Goal: Task Accomplishment & Management: Complete application form

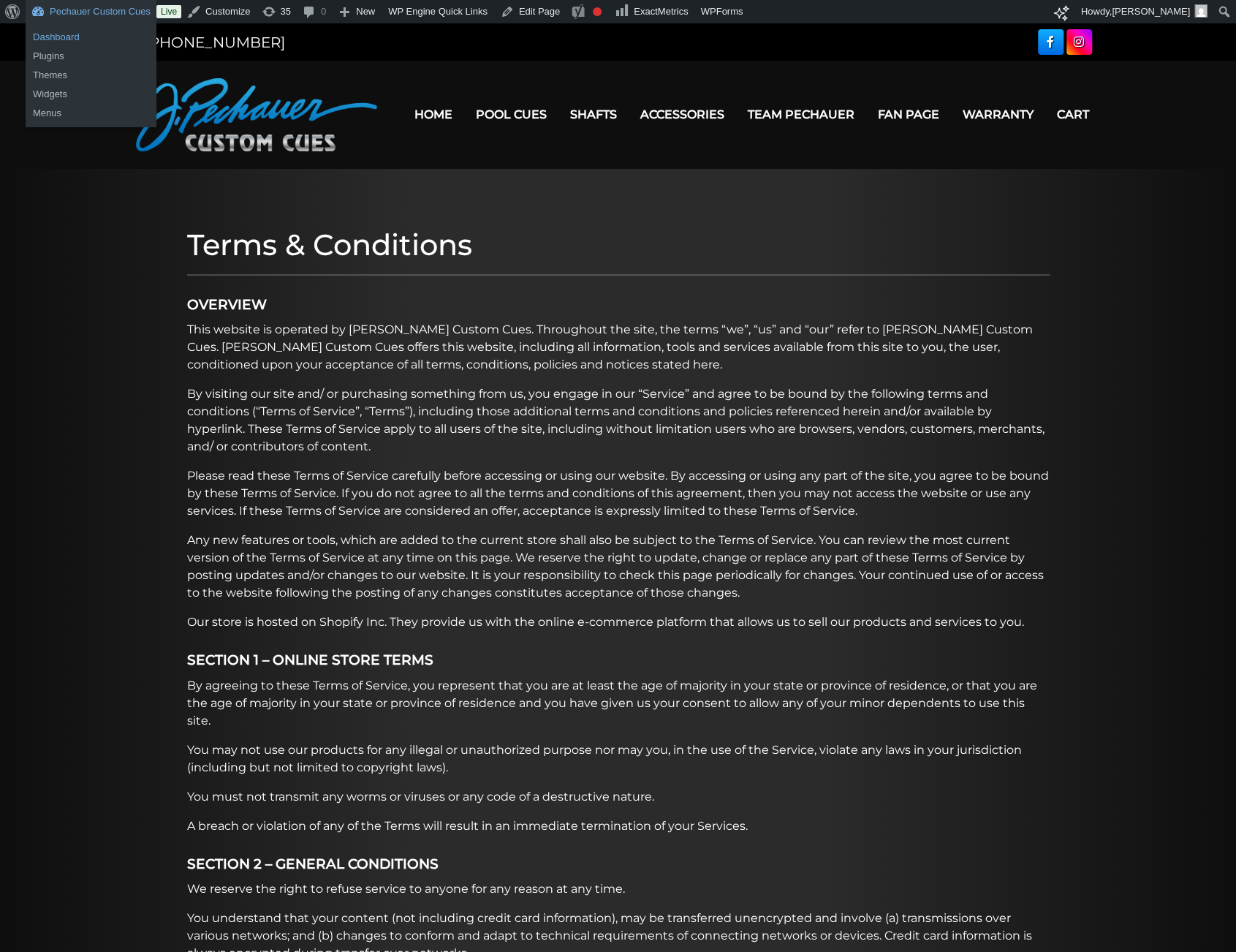
click at [68, 38] on link "Dashboard" at bounding box center [90, 36] width 130 height 19
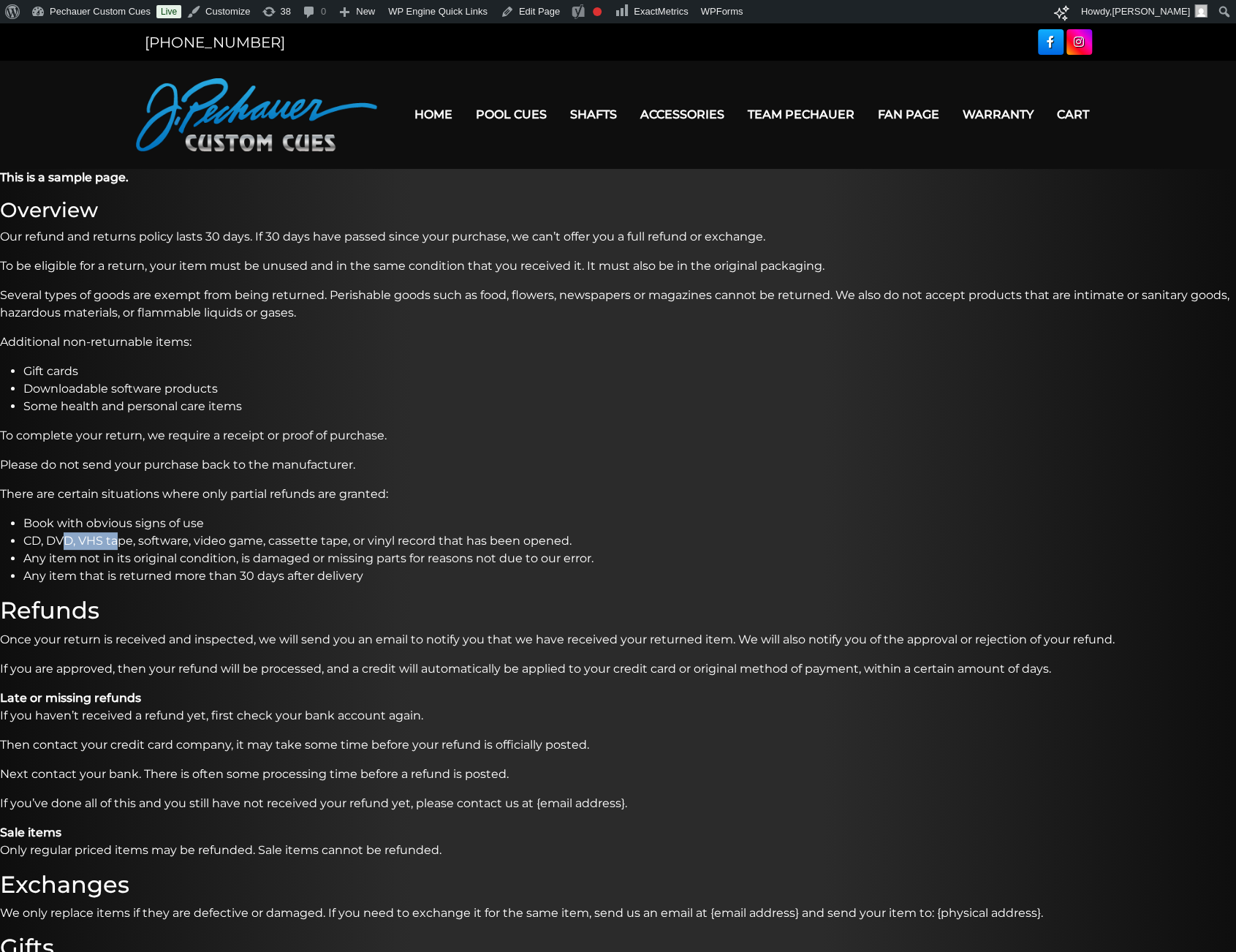
drag, startPoint x: 60, startPoint y: 546, endPoint x: 115, endPoint y: 545, distance: 55.0
click at [115, 545] on li "CD, DVD, VHS tape, software, video game, cassette tape, or vinyl record that ha…" at bounding box center [629, 541] width 1212 height 18
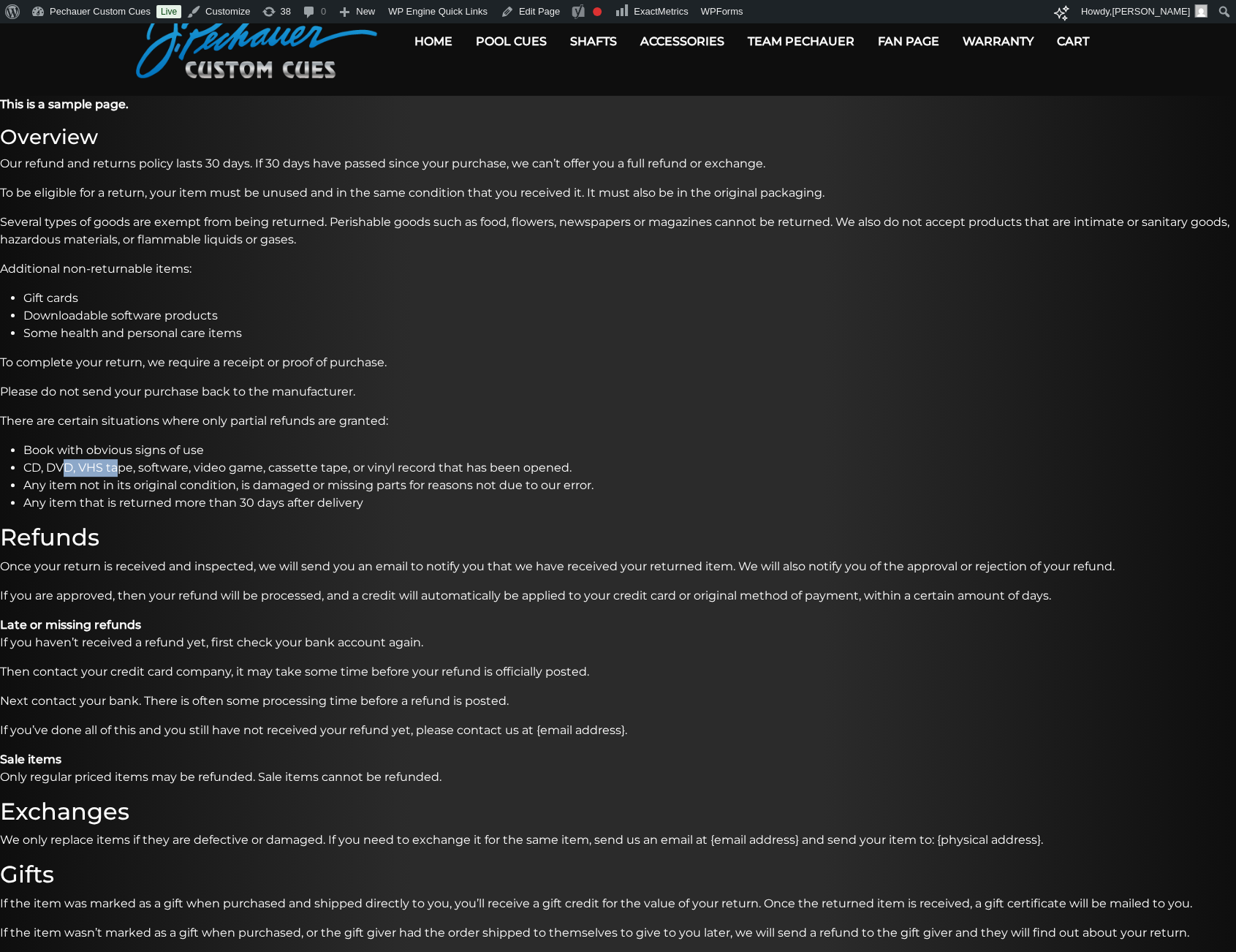
scroll to position [76, 0]
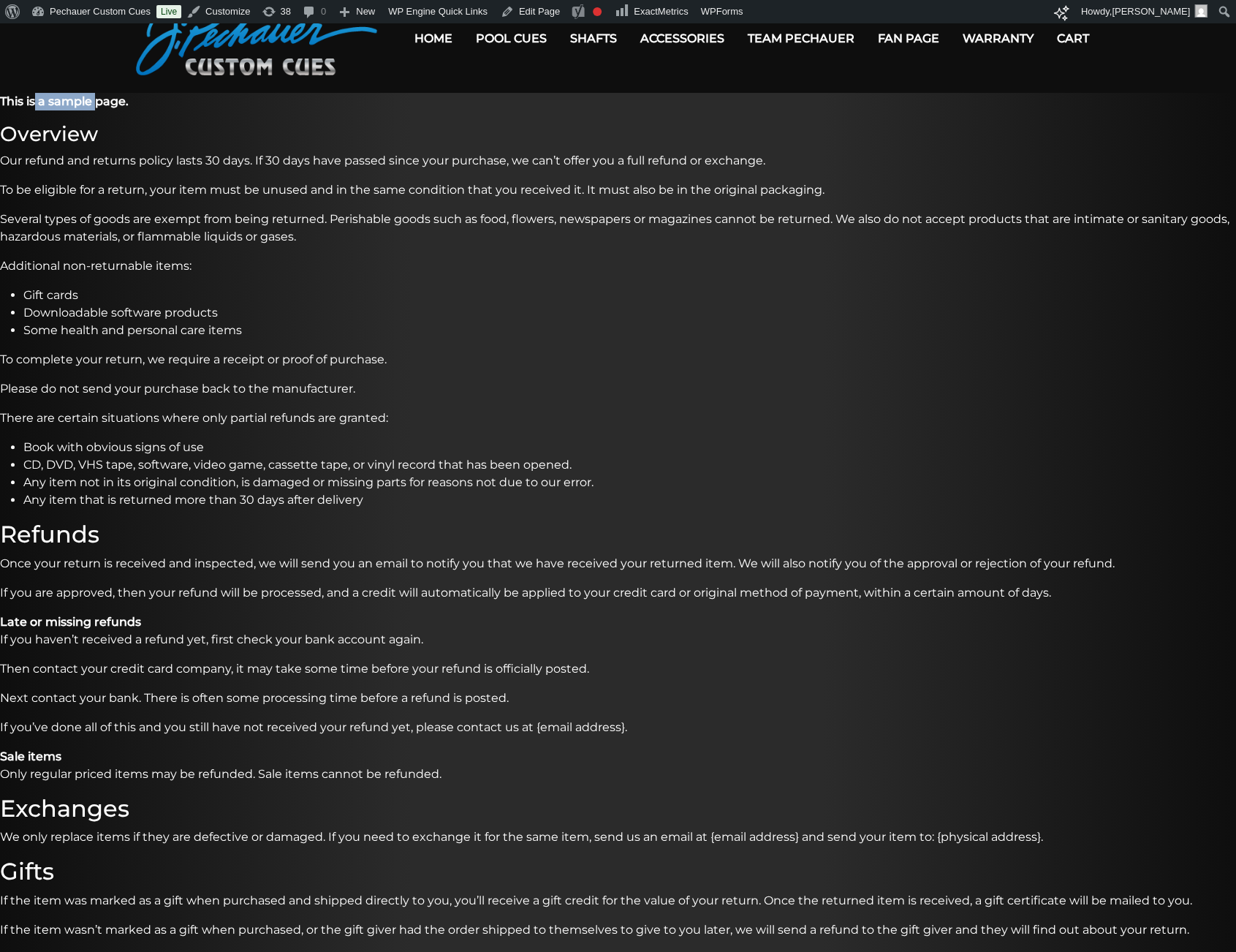
drag, startPoint x: 36, startPoint y: 98, endPoint x: 96, endPoint y: 105, distance: 60.4
click at [96, 105] on b "This is a sample page." at bounding box center [64, 101] width 128 height 14
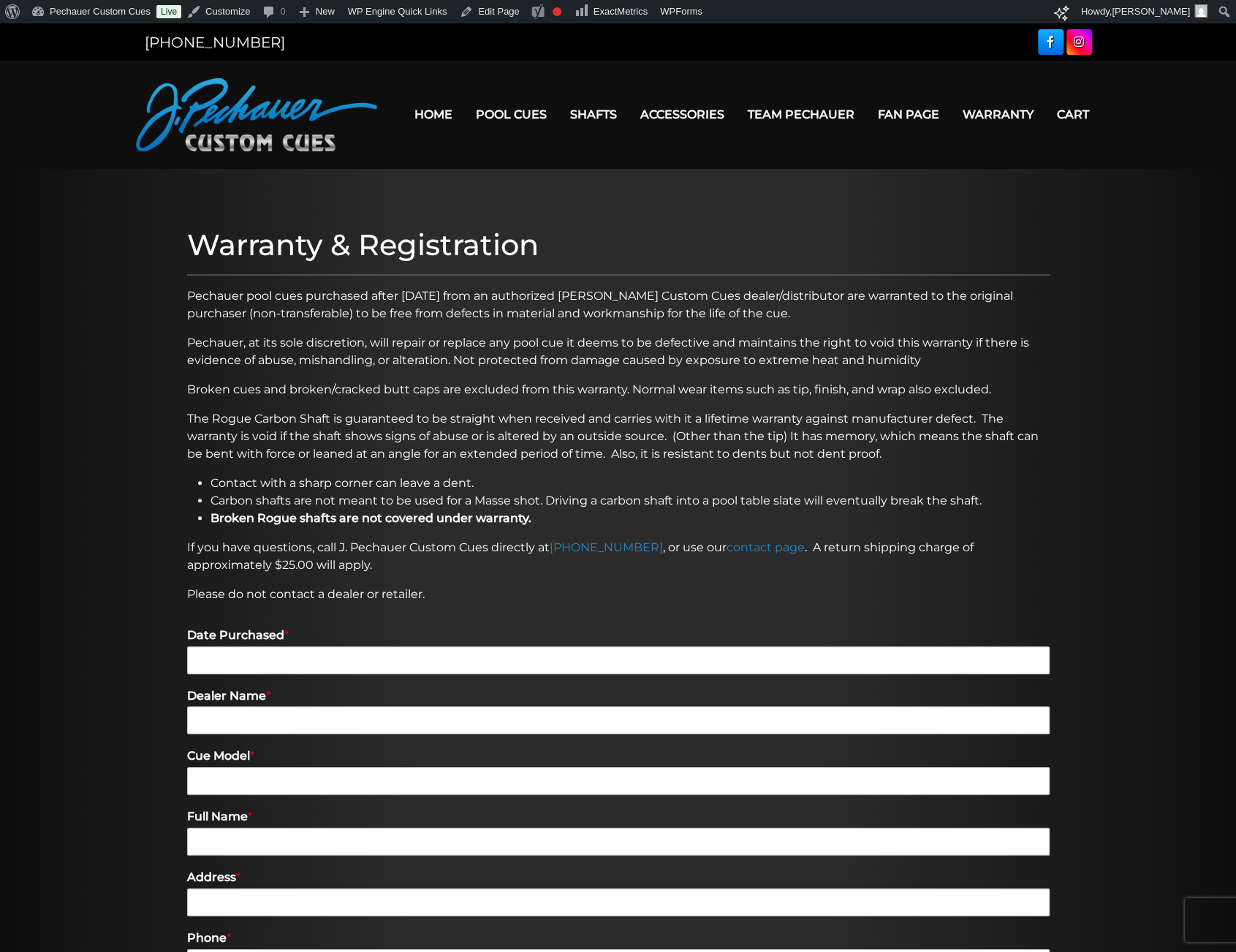
click at [294, 325] on div "Warranty & Registration Pechauer pool cues purchased after January 1st, 2006 fr…" at bounding box center [618, 691] width 877 height 944
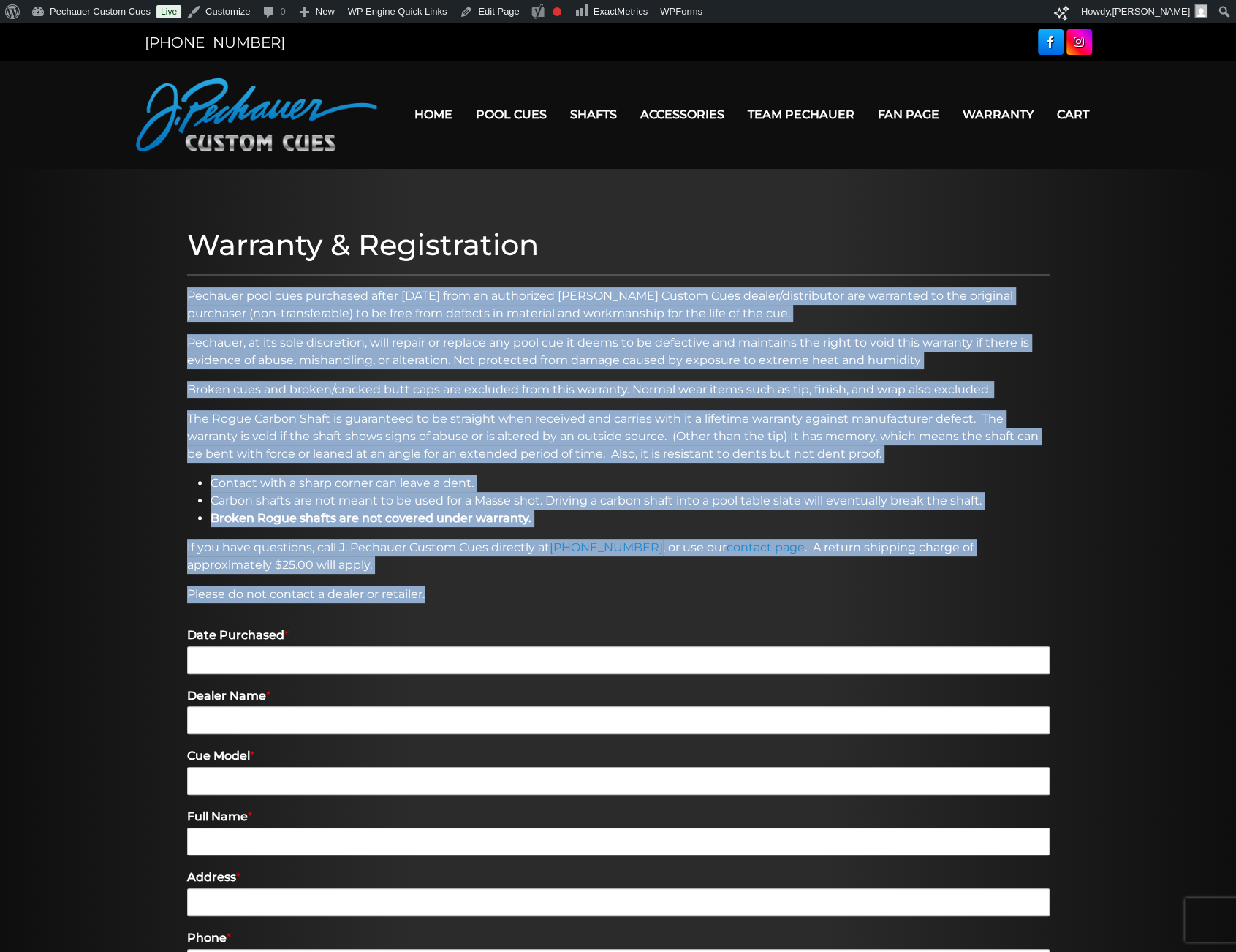
drag, startPoint x: 186, startPoint y: 297, endPoint x: 433, endPoint y: 585, distance: 379.4
click at [433, 585] on div "Warranty & Registration Pechauer pool cues purchased after January 1st, 2006 fr…" at bounding box center [618, 691] width 877 height 944
copy div "Pechauer pool cues purchased after January 1st, 2006 from an authorized J. Pech…"
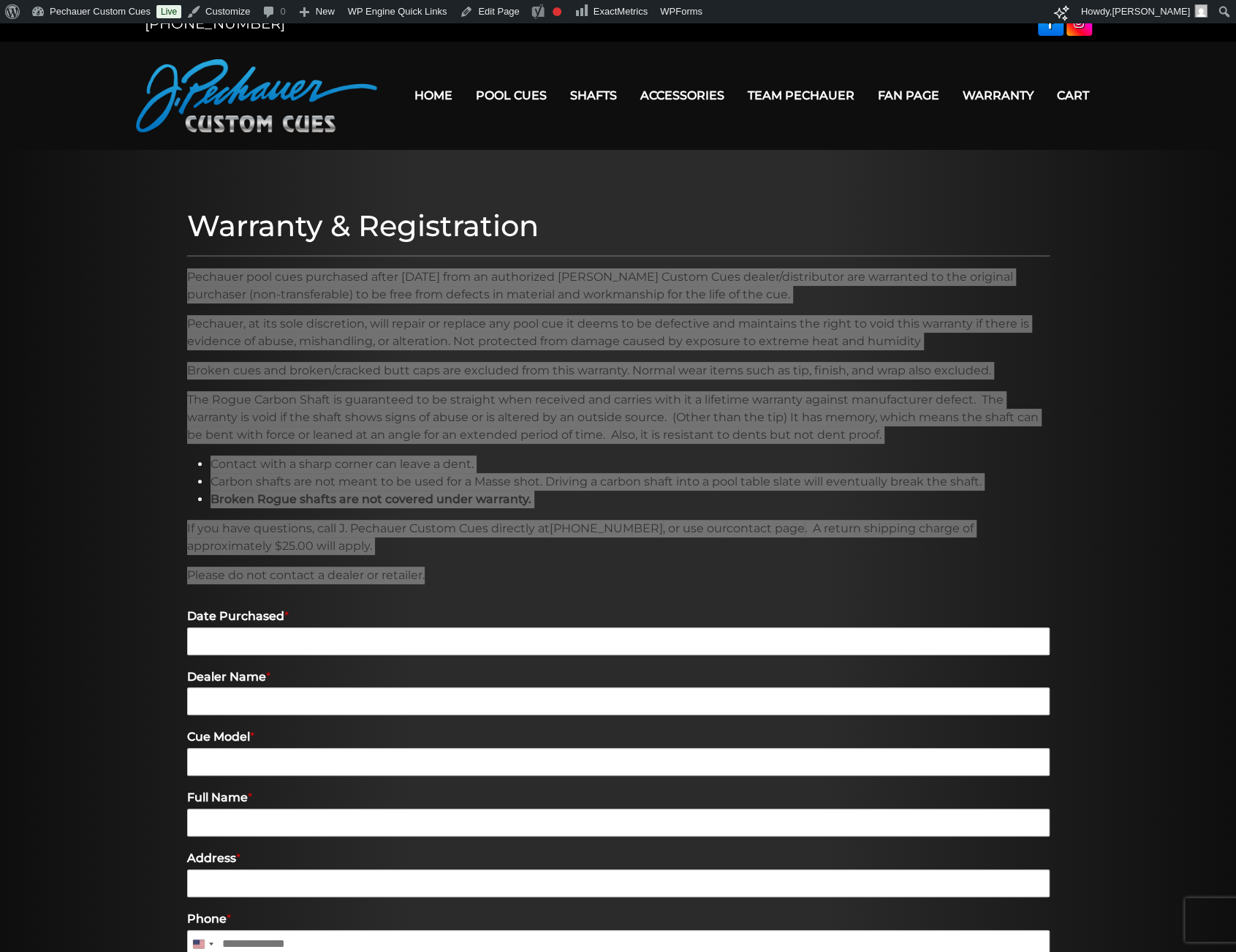
scroll to position [15, 0]
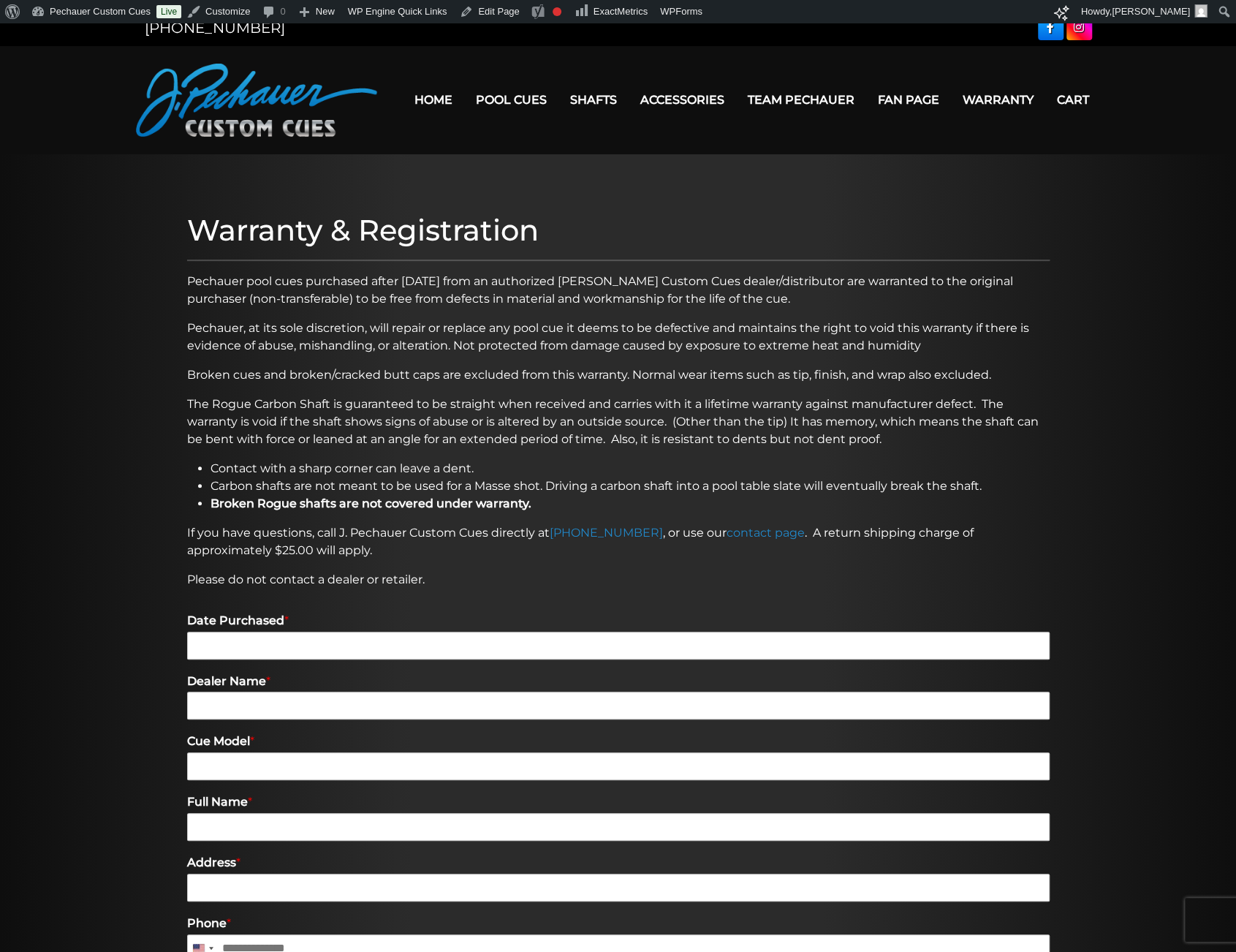
click at [108, 475] on div at bounding box center [618, 677] width 1236 height 1047
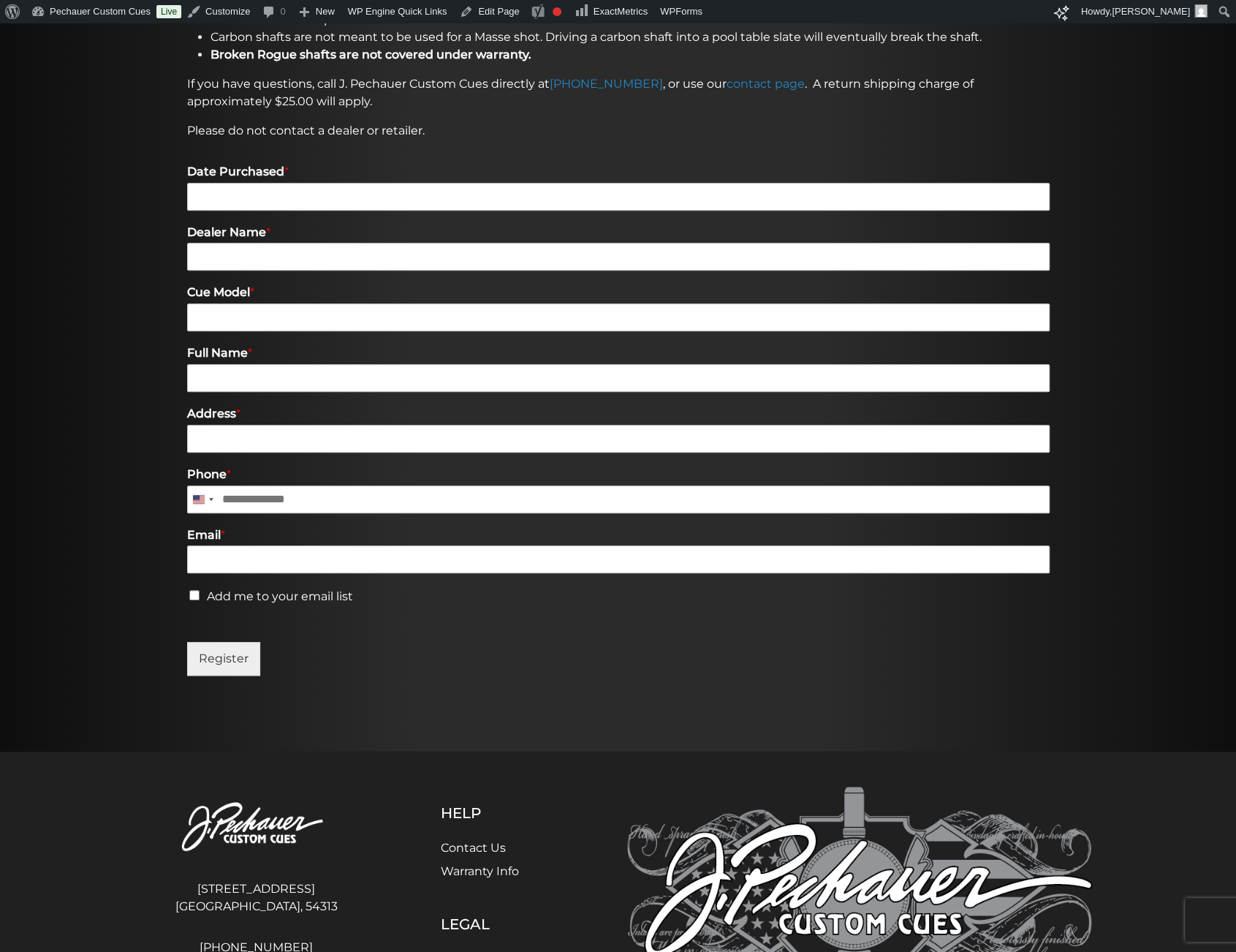
scroll to position [476, 0]
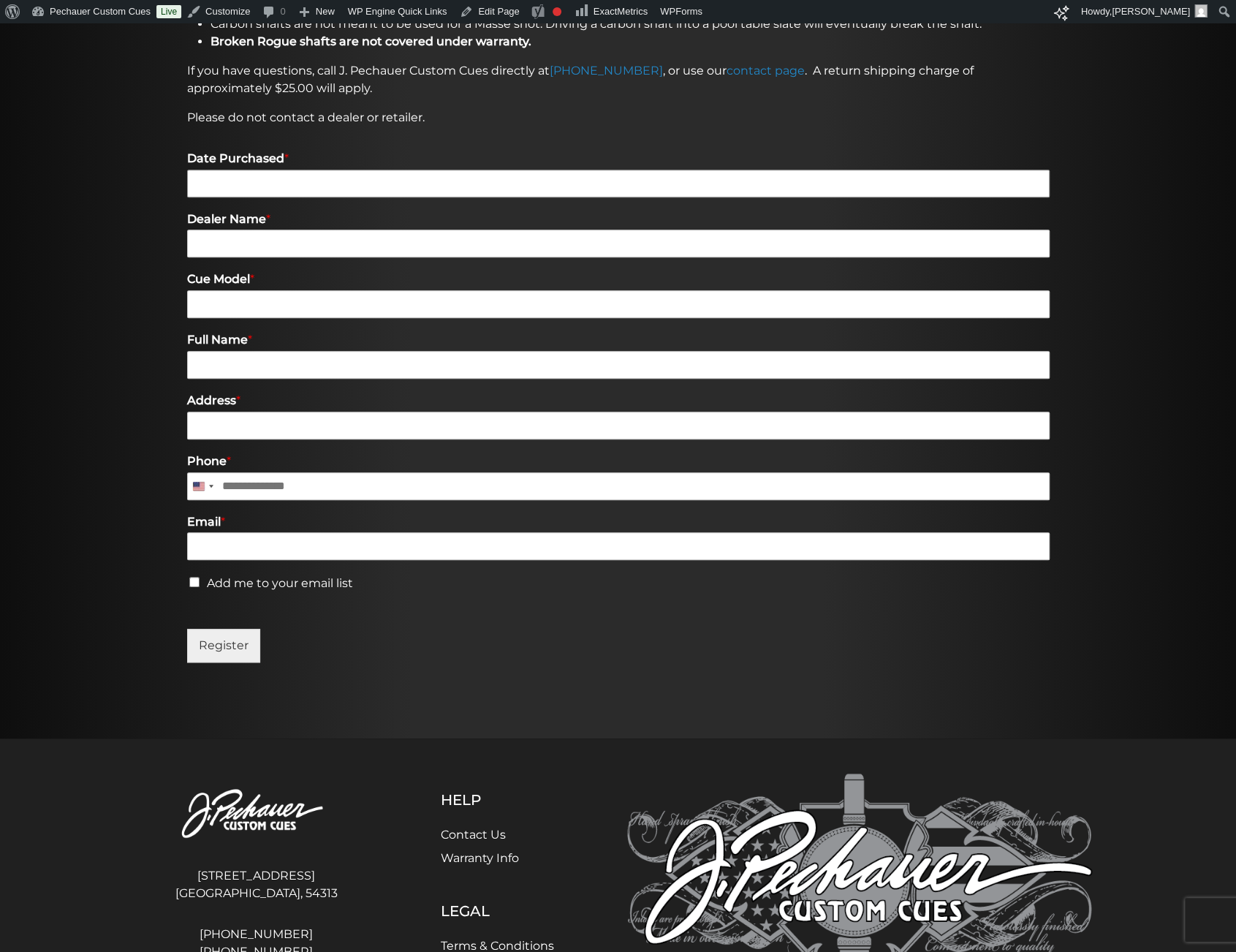
click at [202, 180] on input "Date Purchased *" at bounding box center [618, 183] width 863 height 27
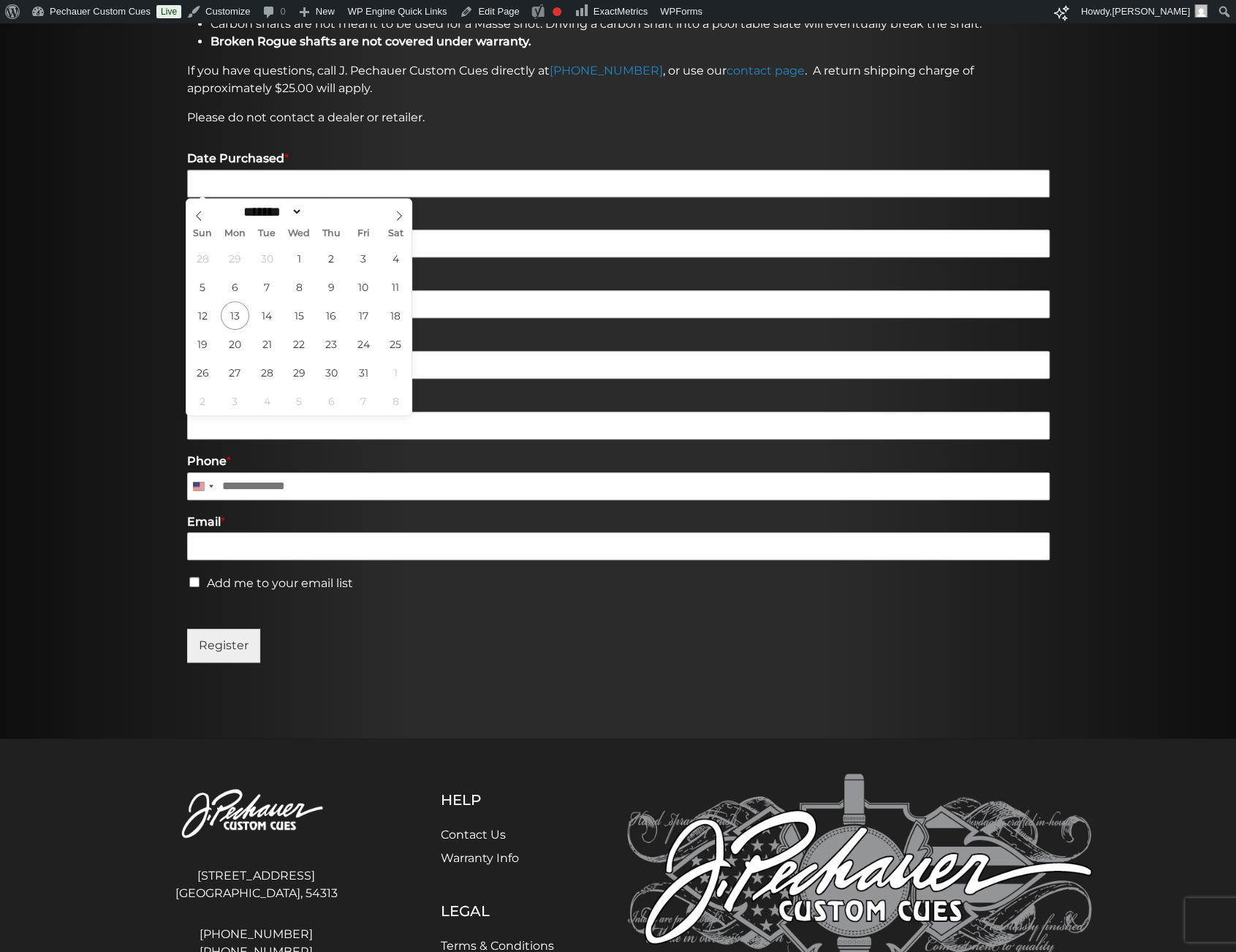
click at [202, 180] on input "Date Purchased *" at bounding box center [618, 183] width 863 height 27
click at [115, 254] on div at bounding box center [618, 216] width 1236 height 1047
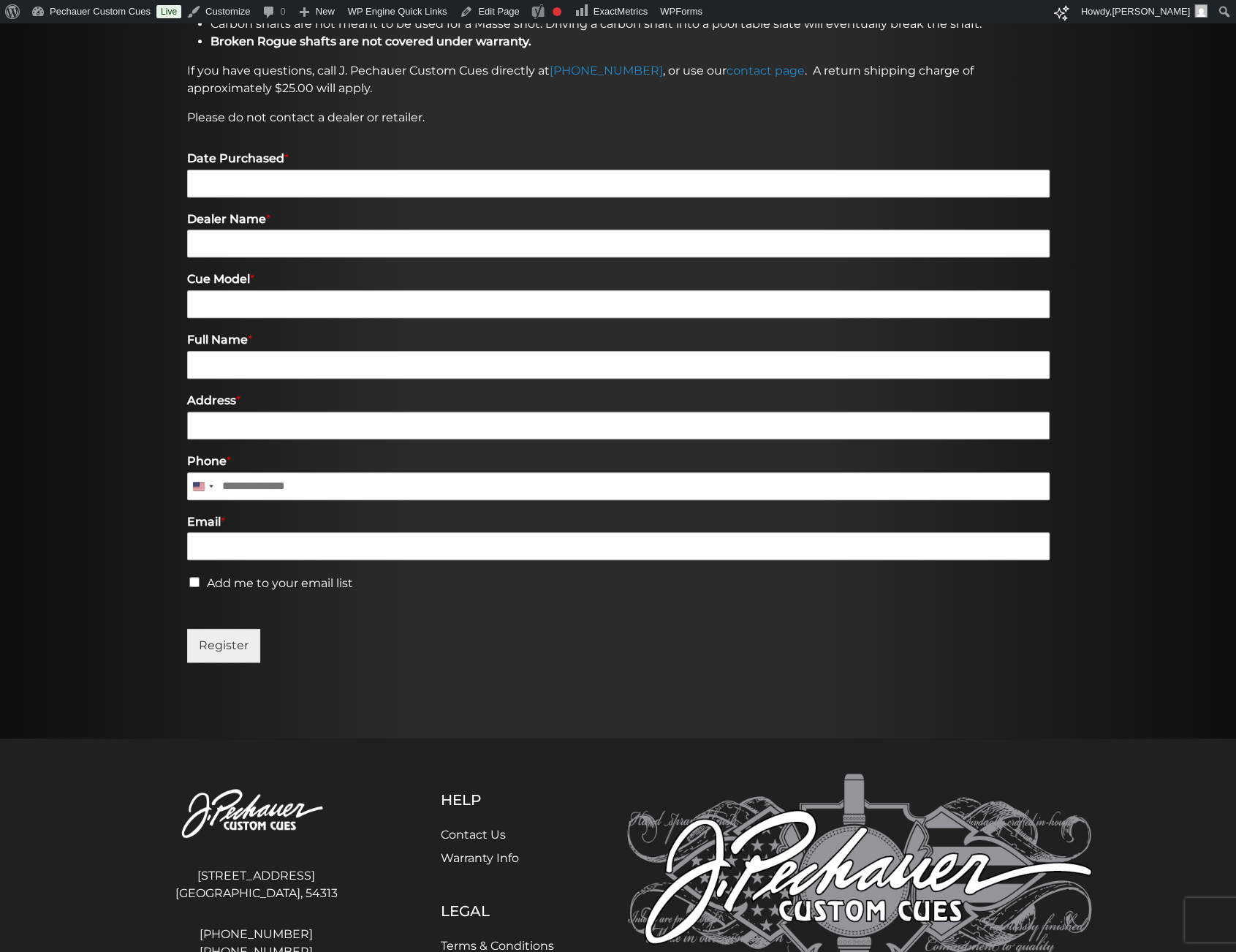
click at [215, 427] on input "Address *" at bounding box center [618, 426] width 863 height 27
